Goal: Find specific page/section

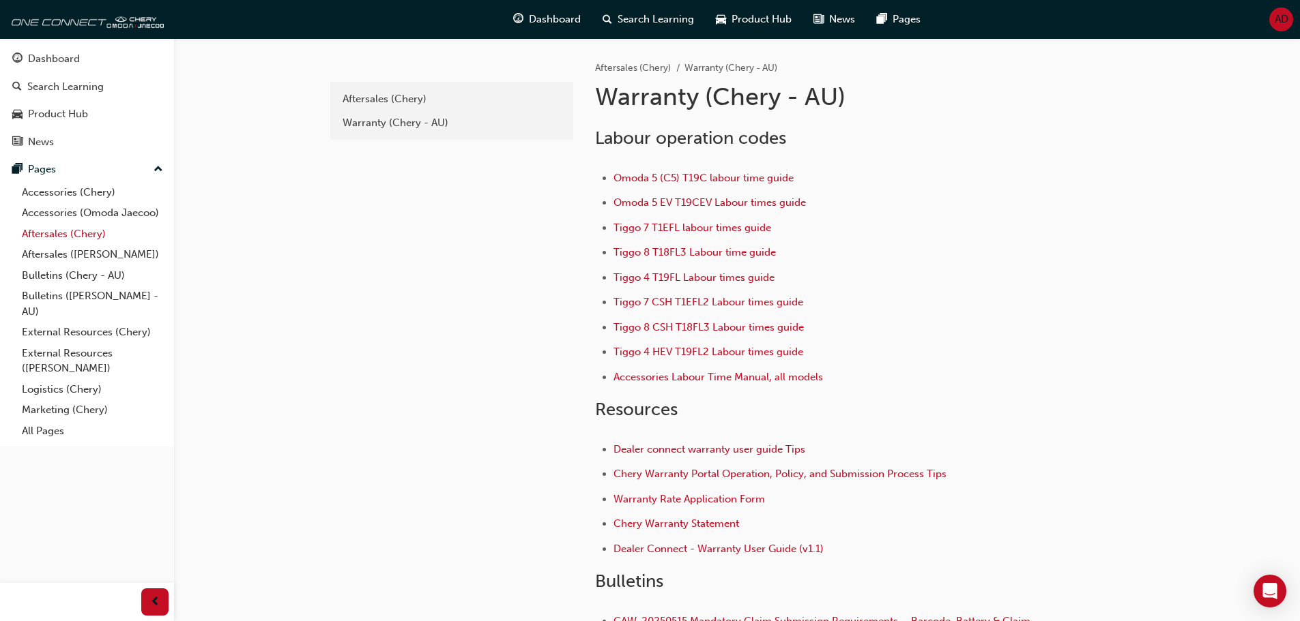
click at [99, 235] on link "Aftersales (Chery)" at bounding box center [92, 234] width 152 height 21
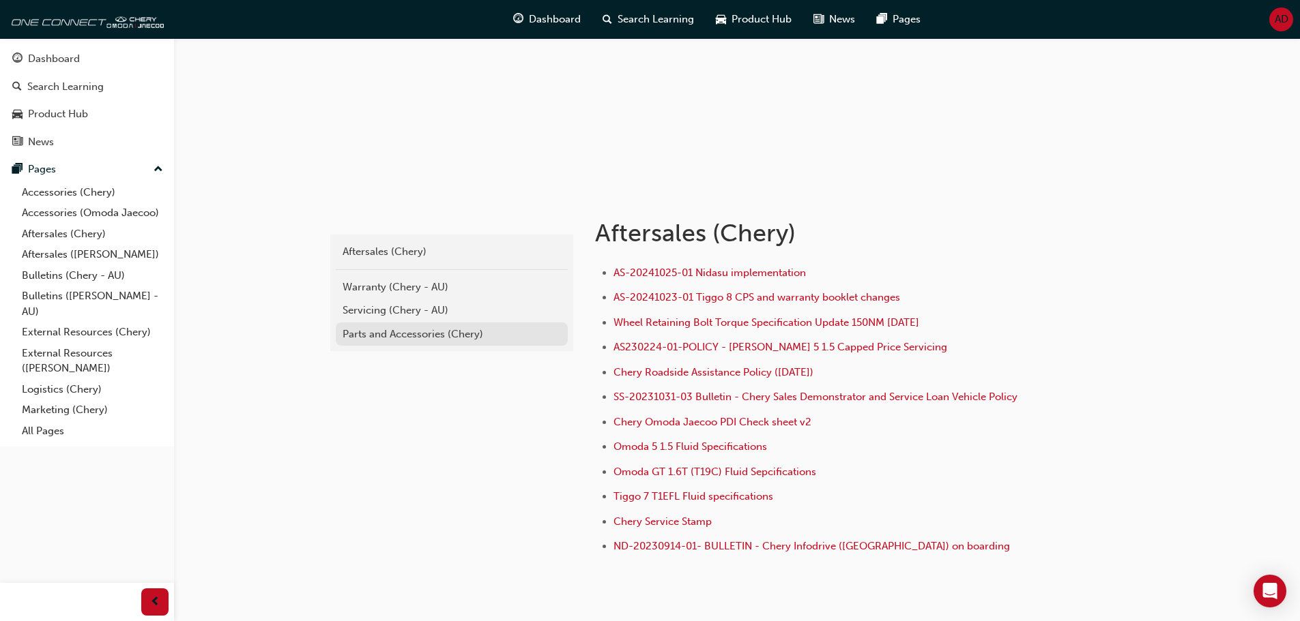
scroll to position [188, 0]
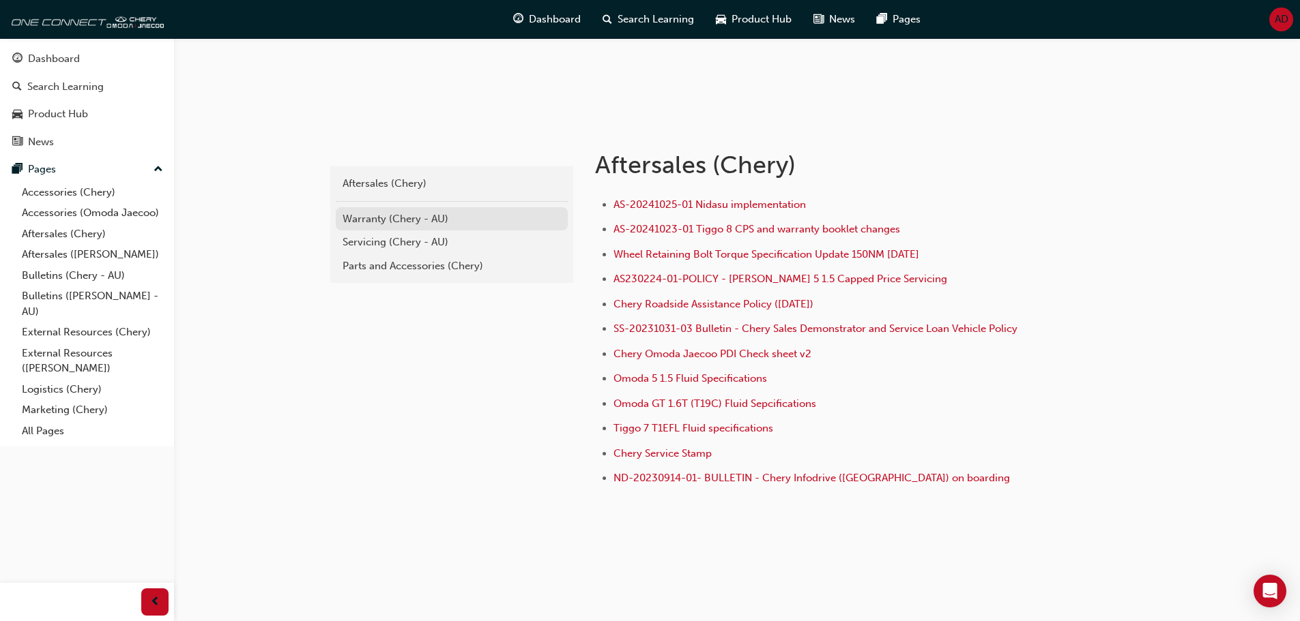
click at [500, 222] on div "Warranty (Chery - AU)" at bounding box center [451, 219] width 218 height 16
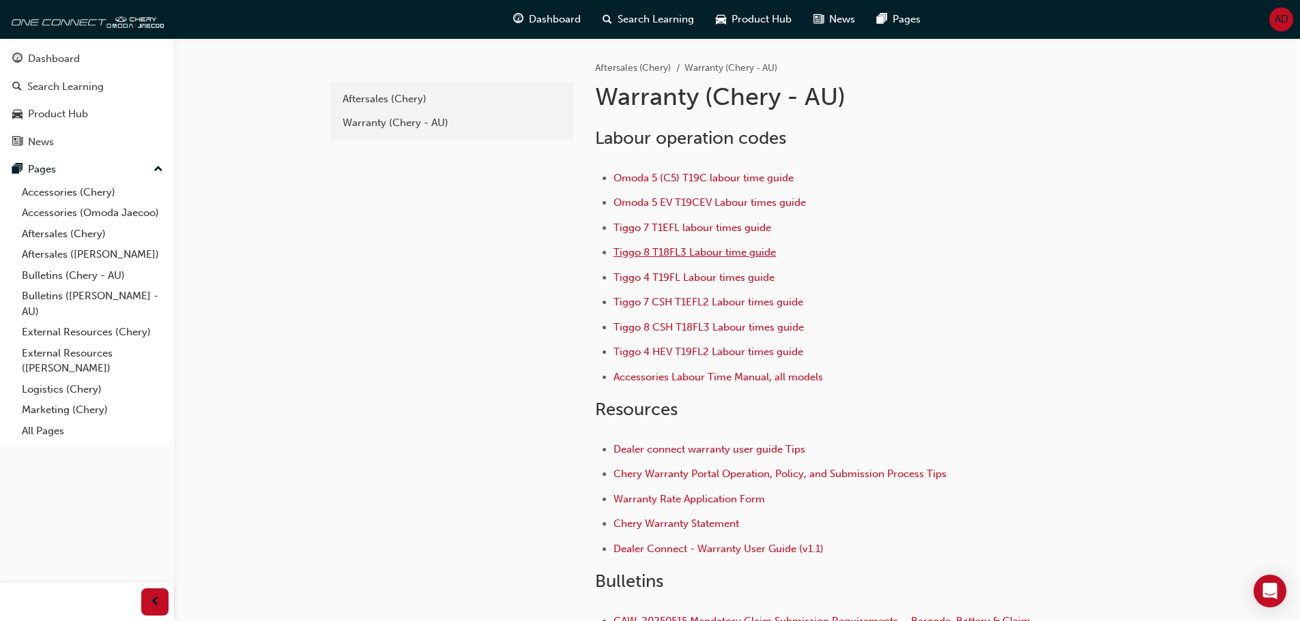
click at [731, 248] on span "Tiggo 8 T18FL3 Labour time guide" at bounding box center [694, 252] width 162 height 12
